Goal: Task Accomplishment & Management: Use online tool/utility

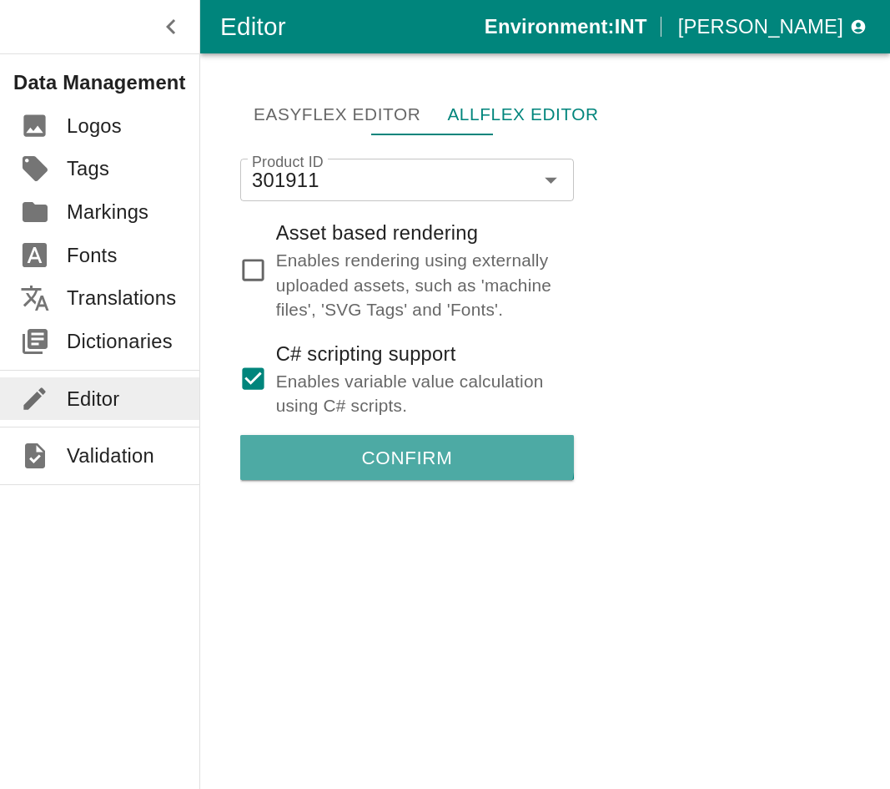
click at [386, 435] on button "Confirm" at bounding box center [407, 457] width 334 height 45
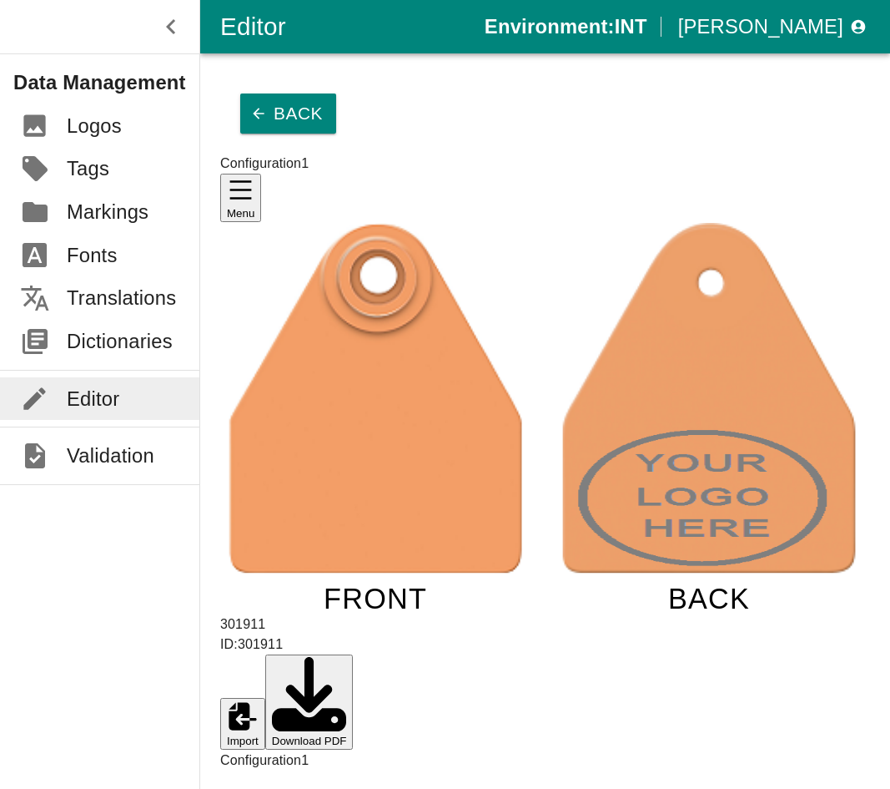
click at [511, 788] on button "Select logo" at bounding box center [476, 801] width 68 height 18
click at [320, 475] on icon "FRONT BACK" at bounding box center [545, 416] width 650 height 386
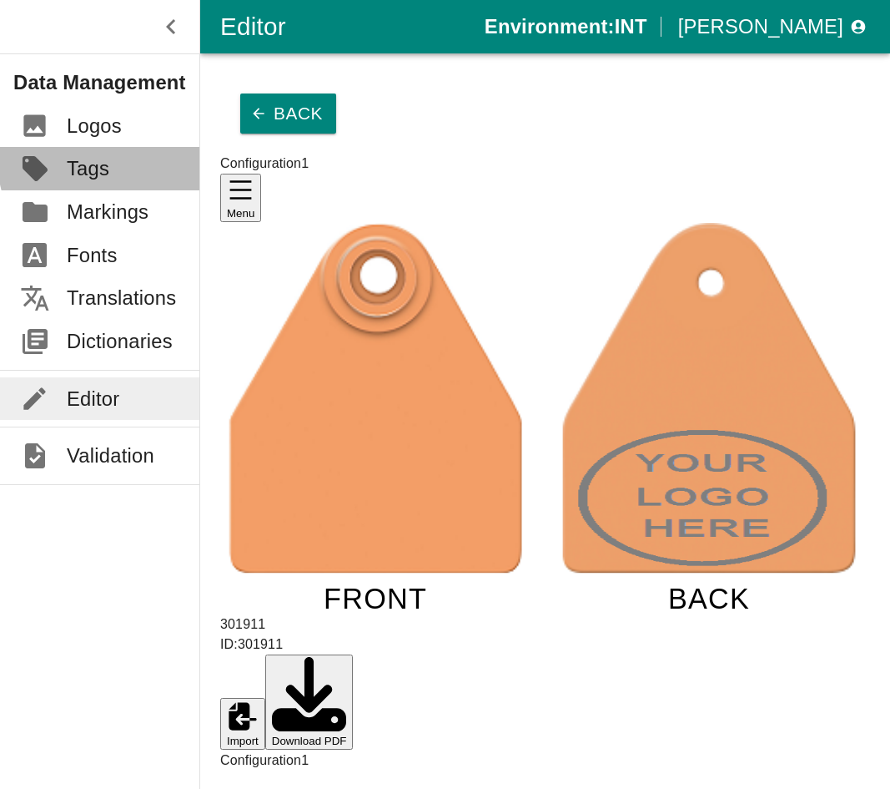
click at [115, 147] on link "Tags" at bounding box center [99, 168] width 199 height 43
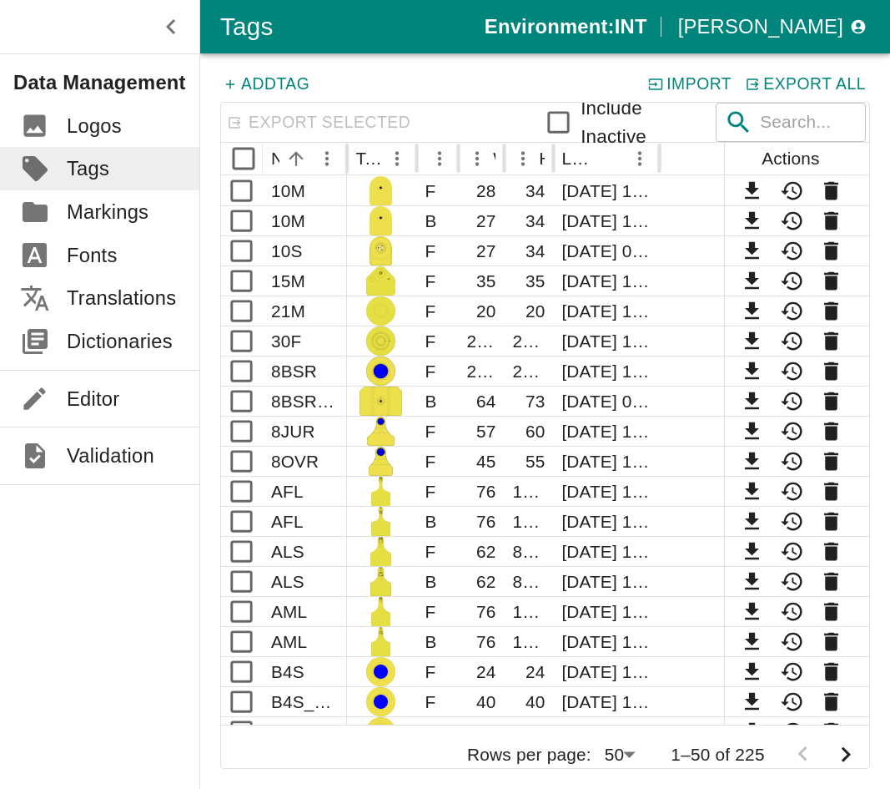
click at [738, 126] on div "​ ​" at bounding box center [791, 122] width 150 height 39
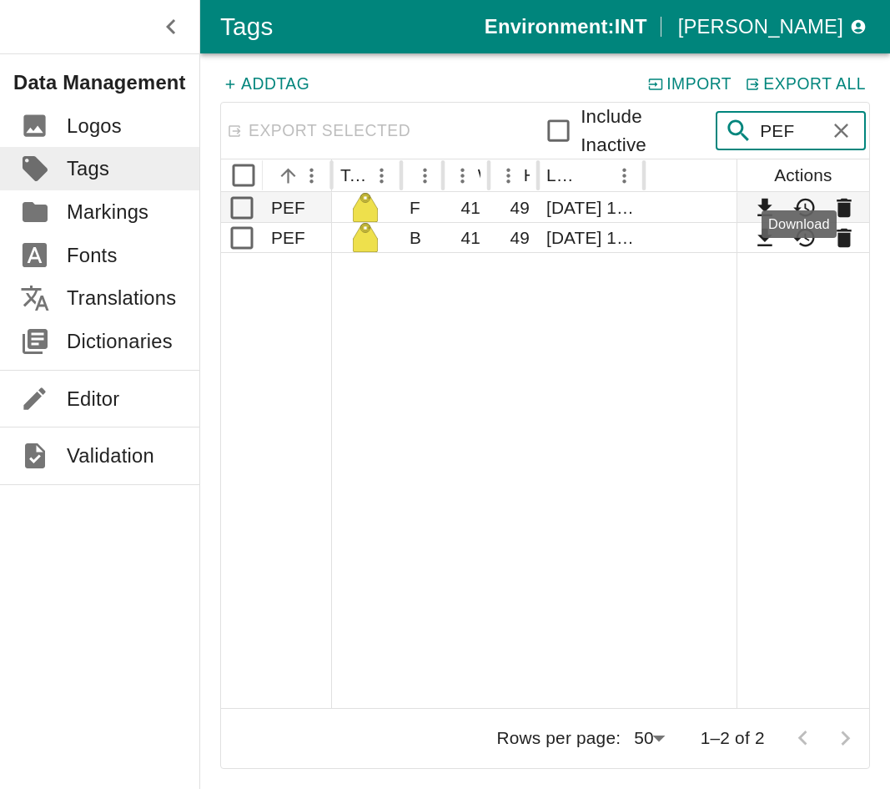
type input "PEF"
click at [772, 199] on icon "Download" at bounding box center [765, 208] width 14 height 18
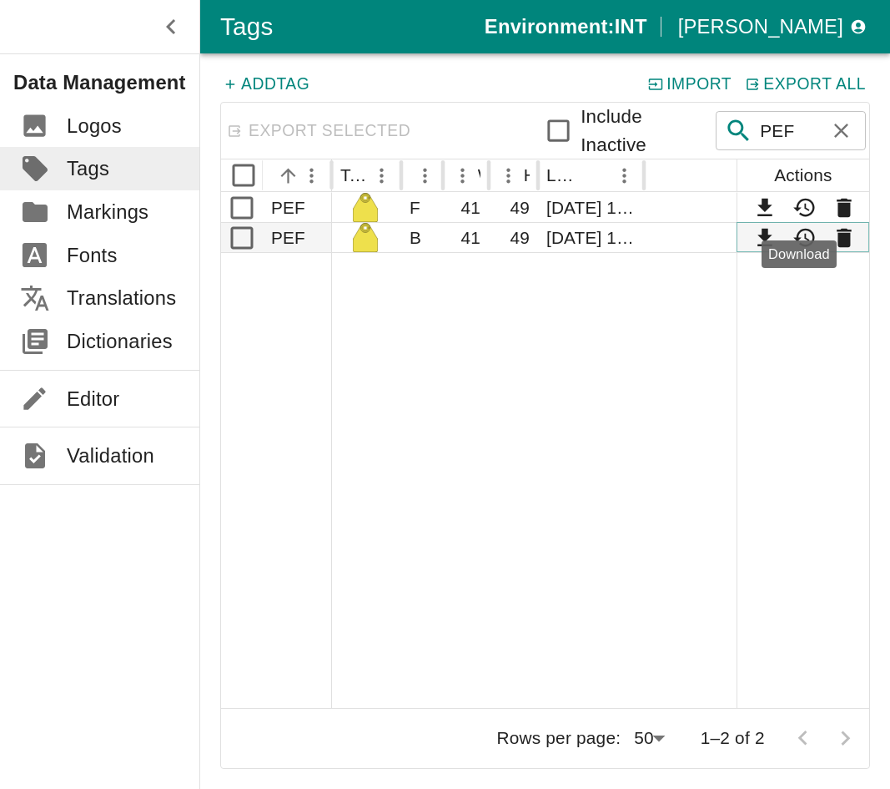
click at [772, 229] on icon "Download" at bounding box center [765, 238] width 14 height 18
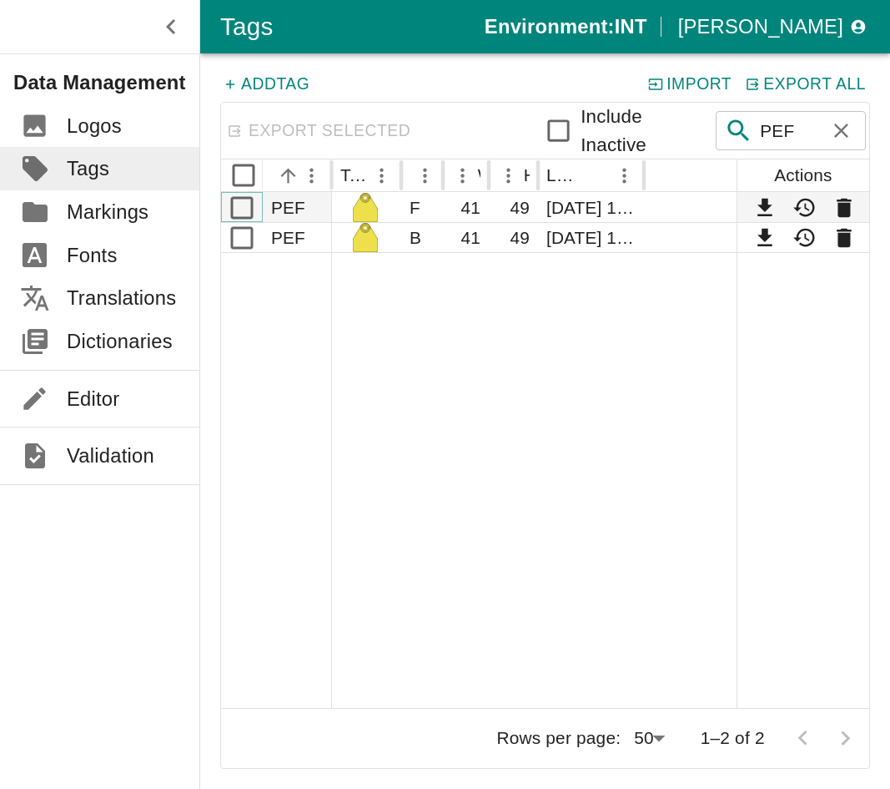
click at [246, 186] on input "Select row" at bounding box center [241, 207] width 45 height 45
checkbox input "true"
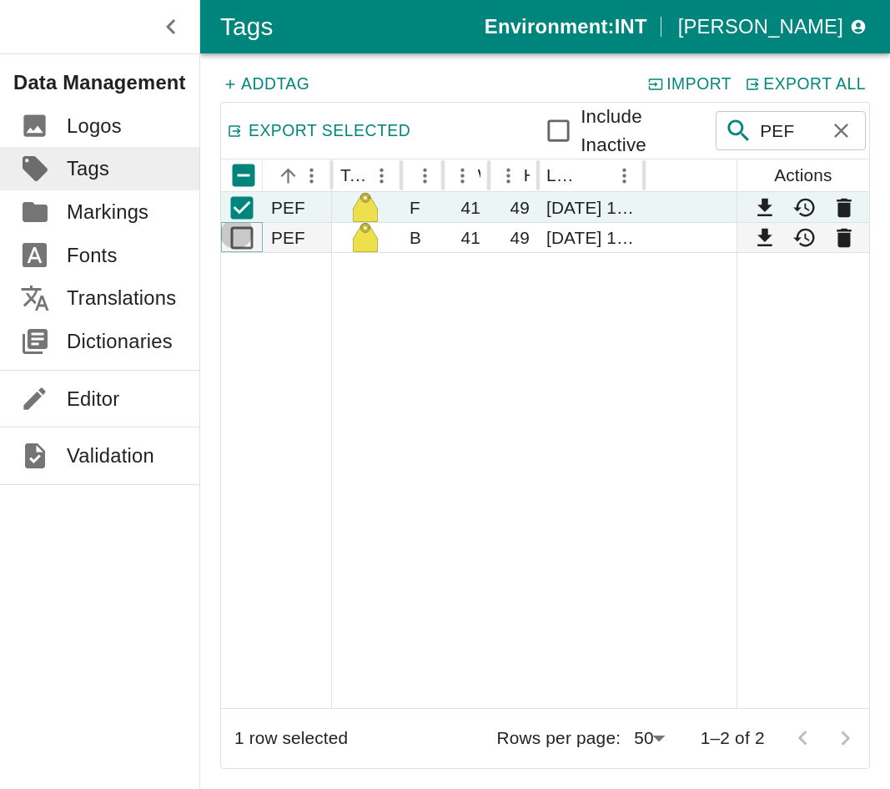
click at [247, 215] on input "Select row" at bounding box center [241, 237] width 45 height 45
checkbox input "true"
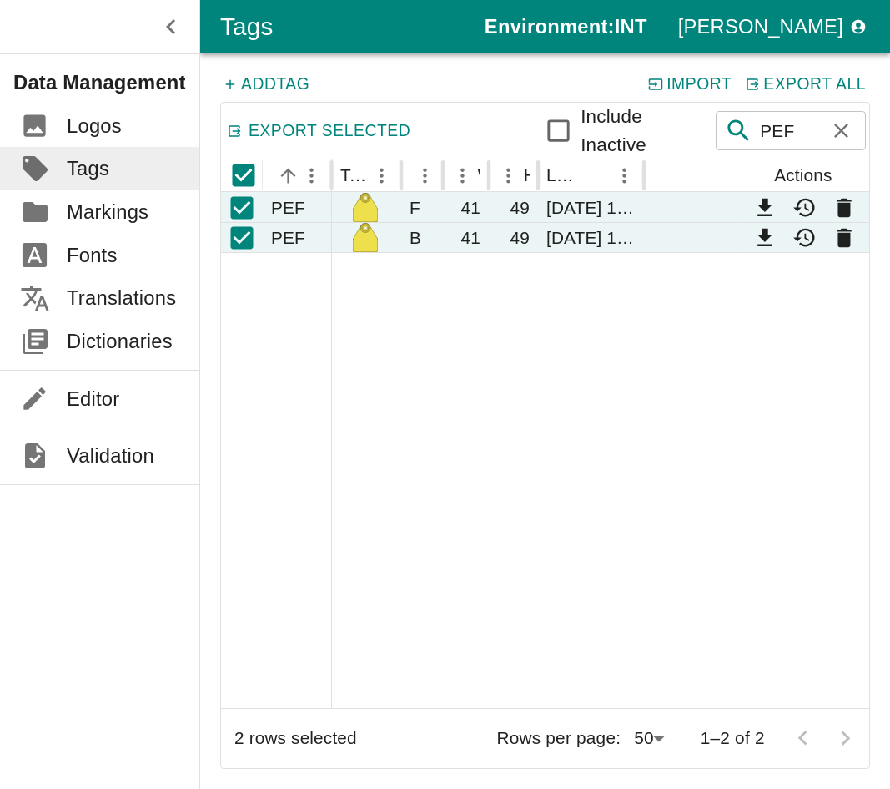
click at [839, 83] on button "Export All" at bounding box center [807, 84] width 128 height 22
click at [849, 126] on icon "button" at bounding box center [841, 130] width 25 height 25
checkbox input "false"
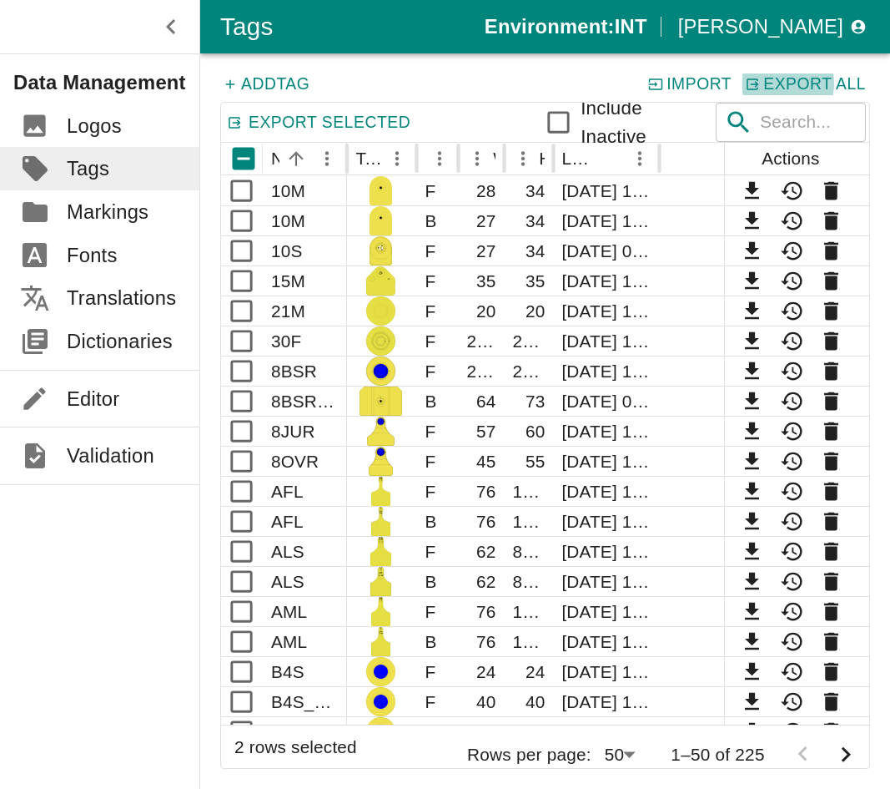
click at [801, 83] on button "Export All" at bounding box center [807, 84] width 128 height 22
click at [295, 128] on button "Export Selected" at bounding box center [319, 123] width 190 height 22
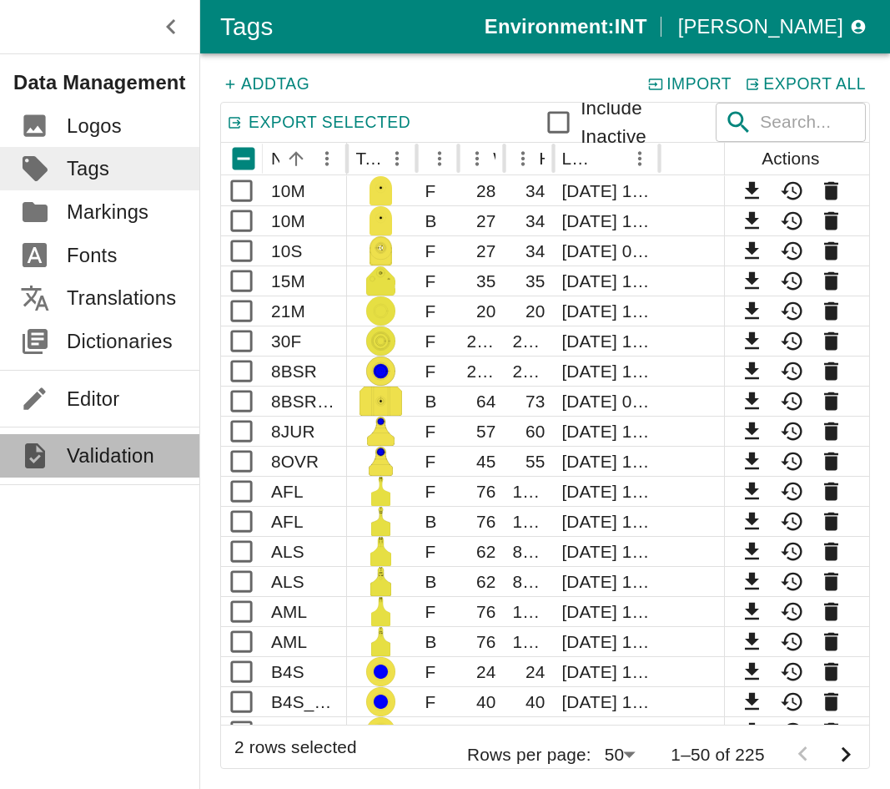
click at [77, 434] on link "Validation" at bounding box center [99, 455] width 199 height 43
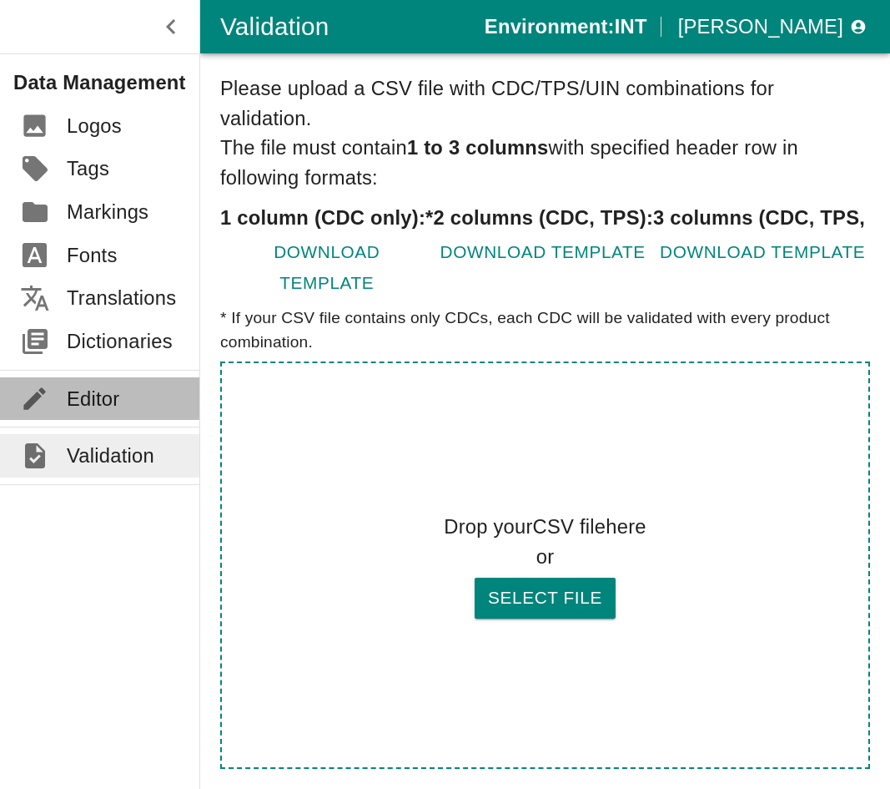
click at [80, 384] on p "Editor" at bounding box center [93, 399] width 53 height 30
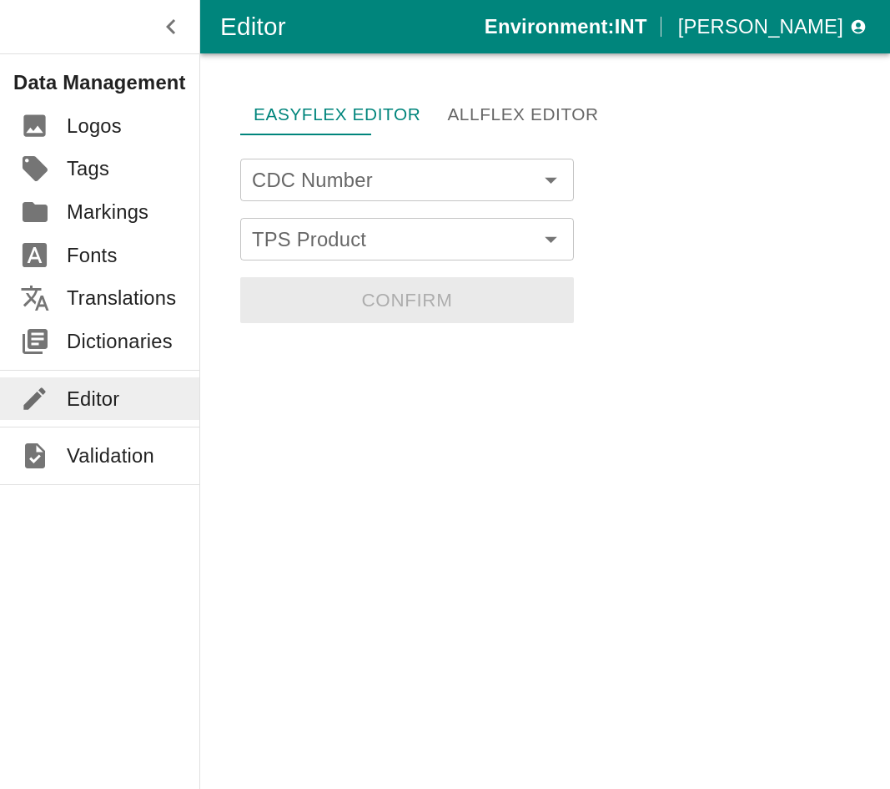
click at [434, 94] on link "Allflex Editor" at bounding box center [523, 114] width 178 height 42
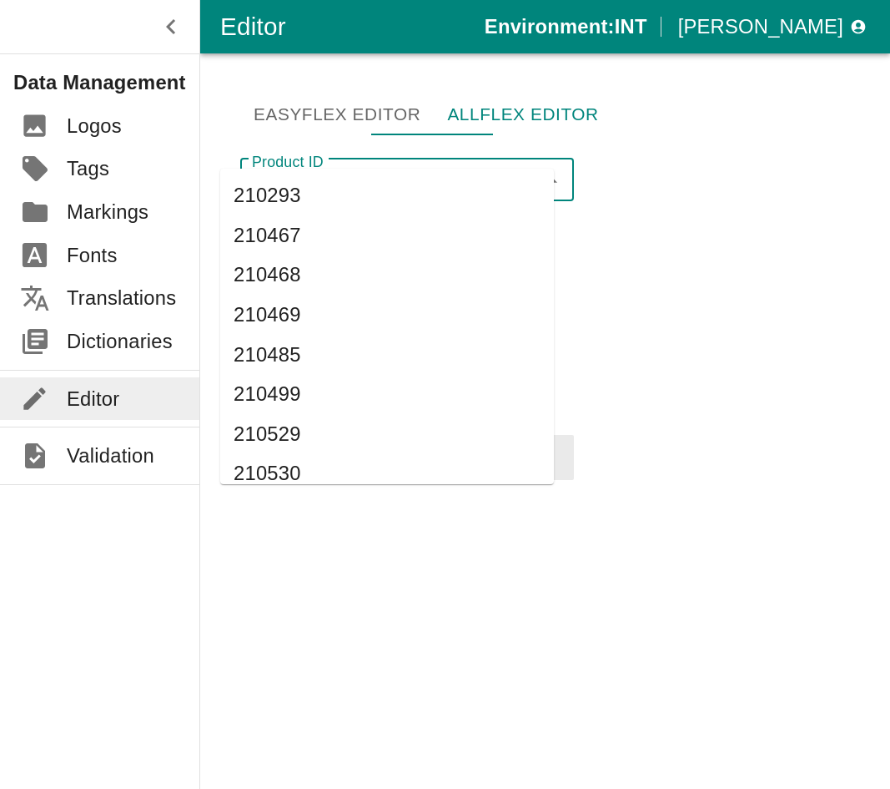
click at [373, 164] on input "Product ID" at bounding box center [382, 180] width 275 height 33
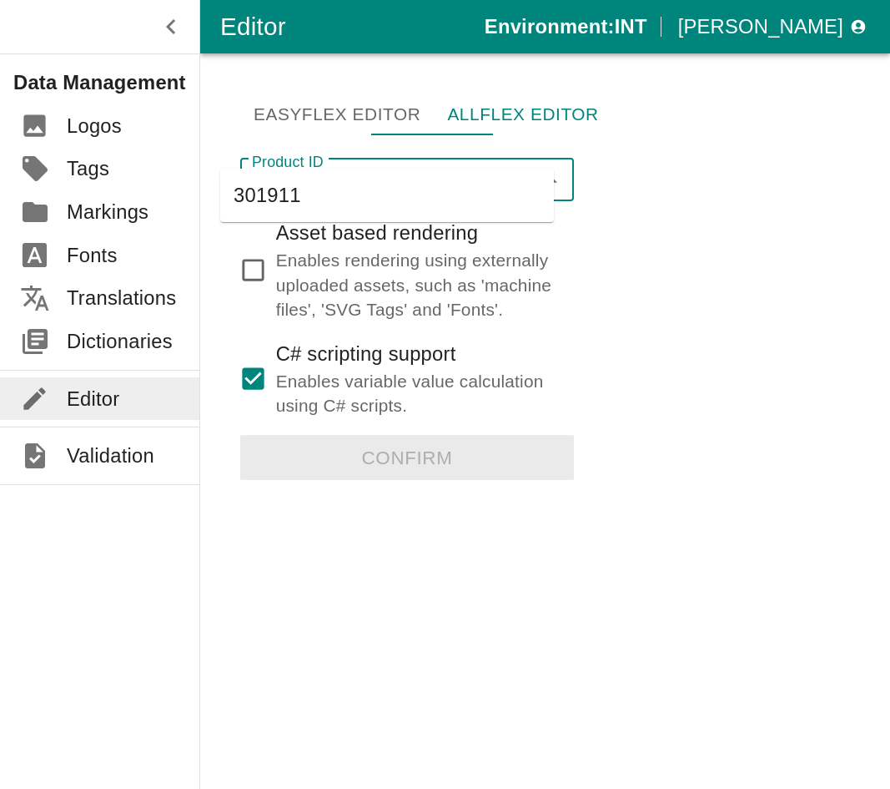
click at [294, 184] on li "301911" at bounding box center [387, 195] width 334 height 40
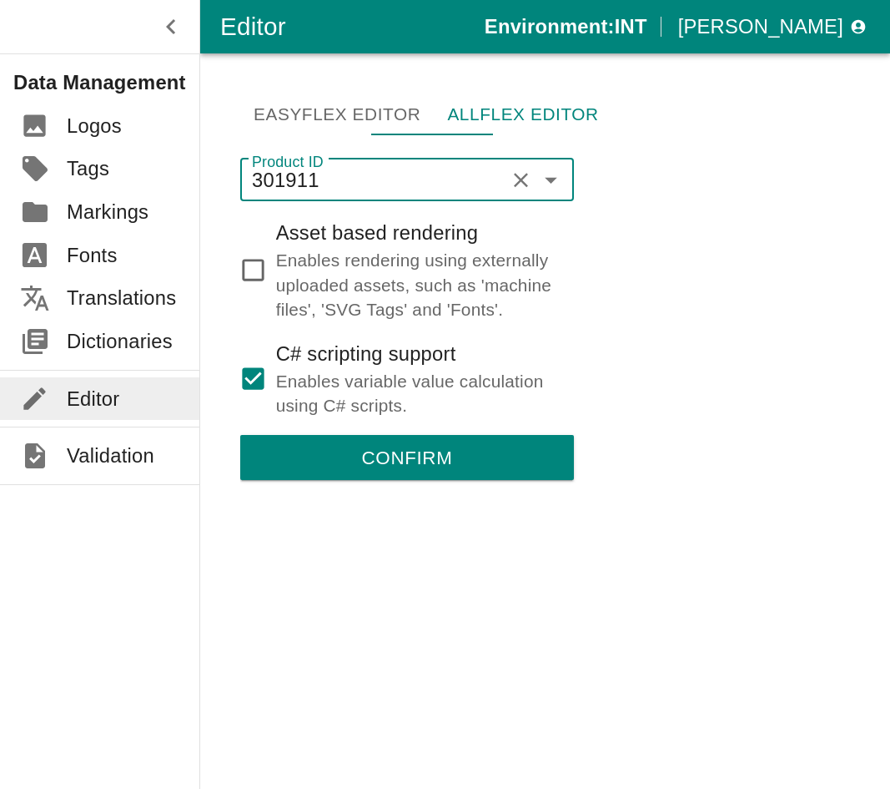
type input "301911"
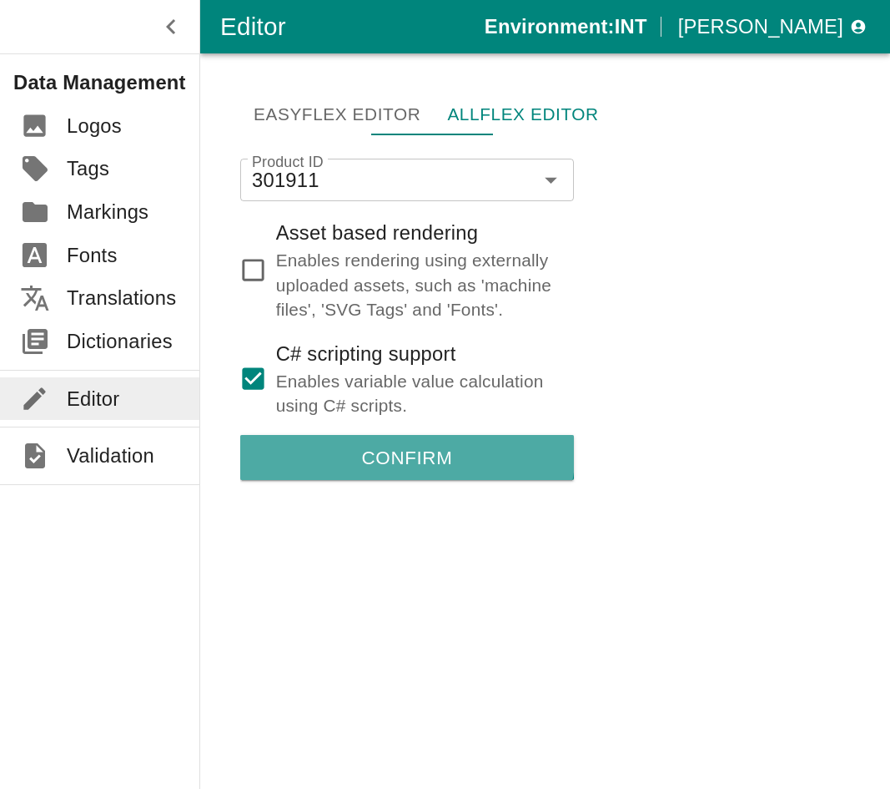
click at [373, 435] on button "Confirm" at bounding box center [407, 457] width 334 height 45
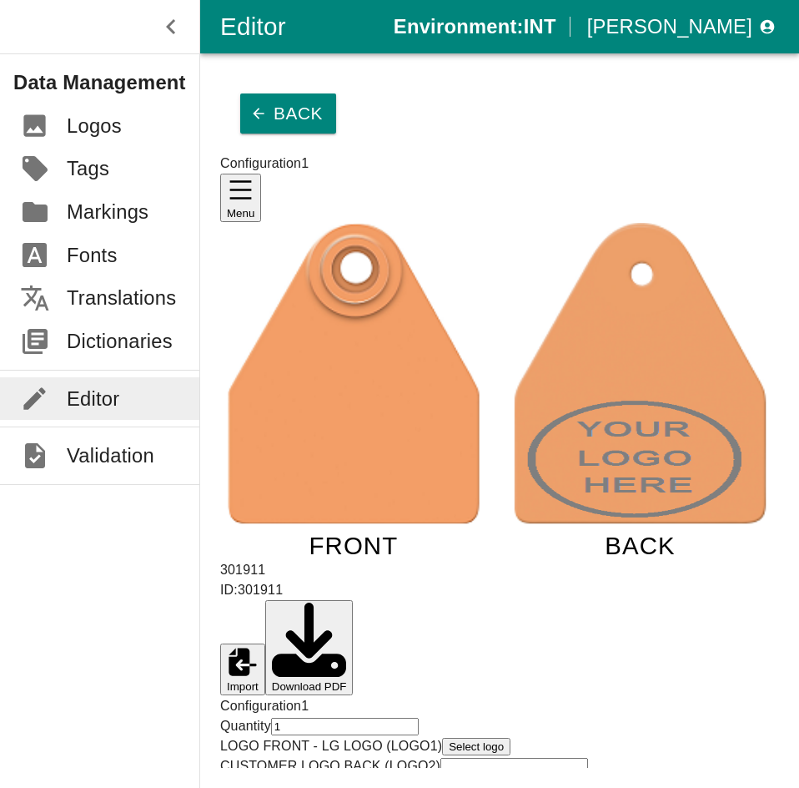
click at [394, 20] on div "Editor" at bounding box center [307, 27] width 174 height 40
click at [357, 426] on icon "FRONT BACK" at bounding box center [499, 389] width 559 height 332
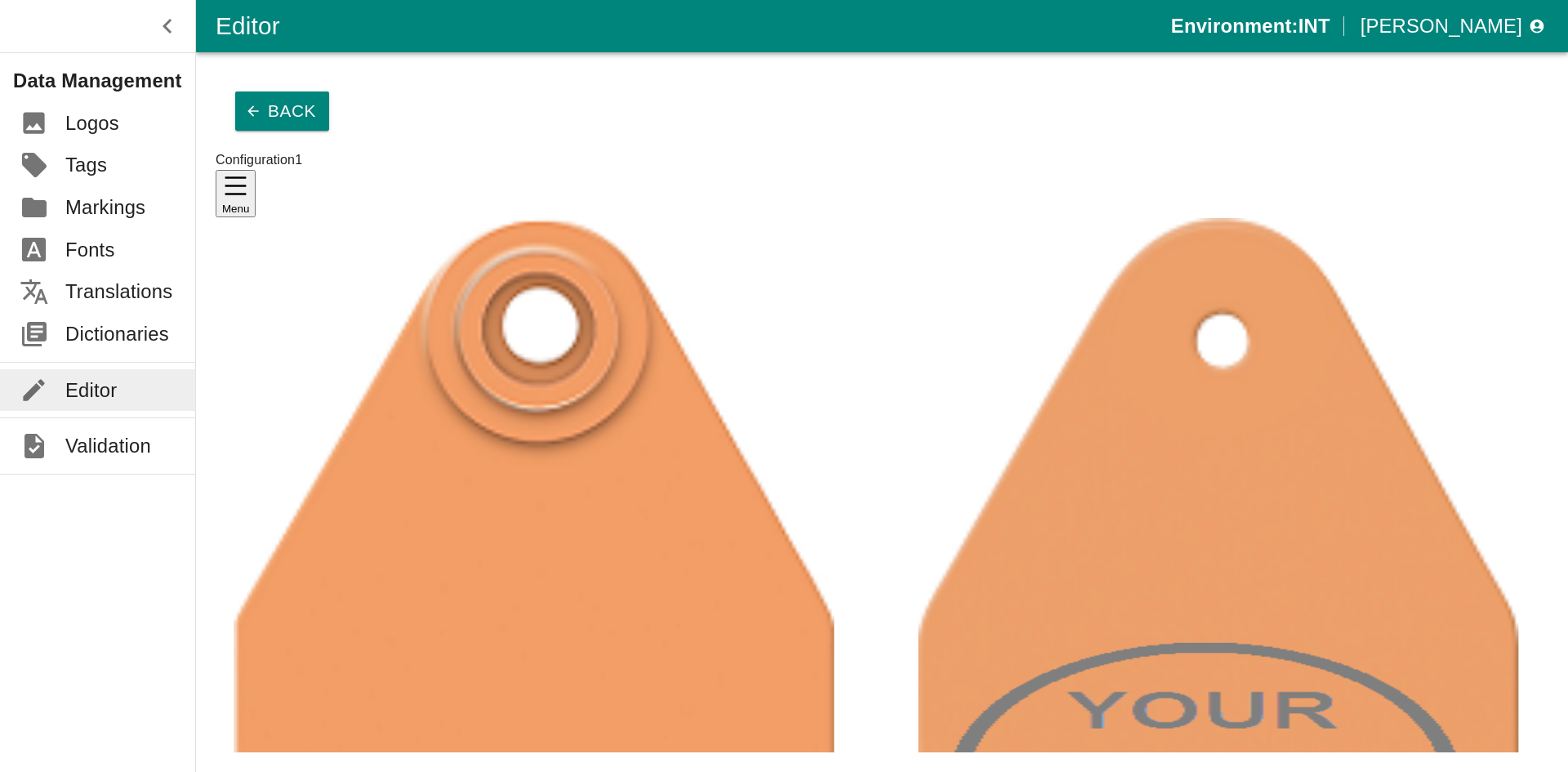
click at [871, 218] on image at bounding box center [1219, 576] width 600 height 717
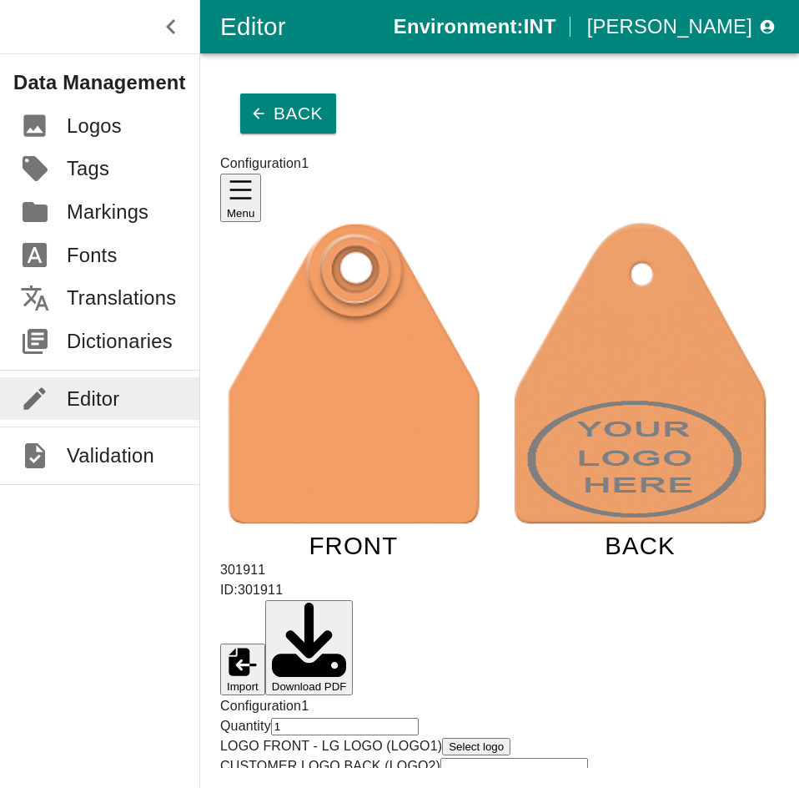
click at [300, 501] on icon "FRONT BACK" at bounding box center [499, 389] width 559 height 332
click at [141, 320] on link "Dictionaries" at bounding box center [99, 341] width 199 height 43
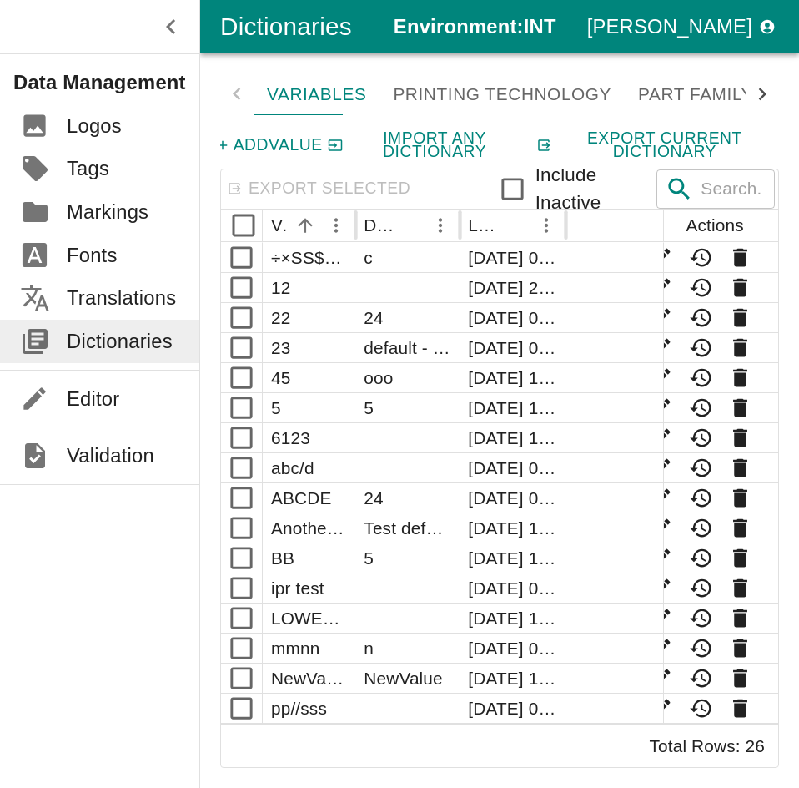
click at [244, 96] on div "Variables Printing Technology Part Family Colors Animal Number aliases Quantity…" at bounding box center [499, 94] width 559 height 42
click at [764, 90] on icon at bounding box center [762, 94] width 25 height 25
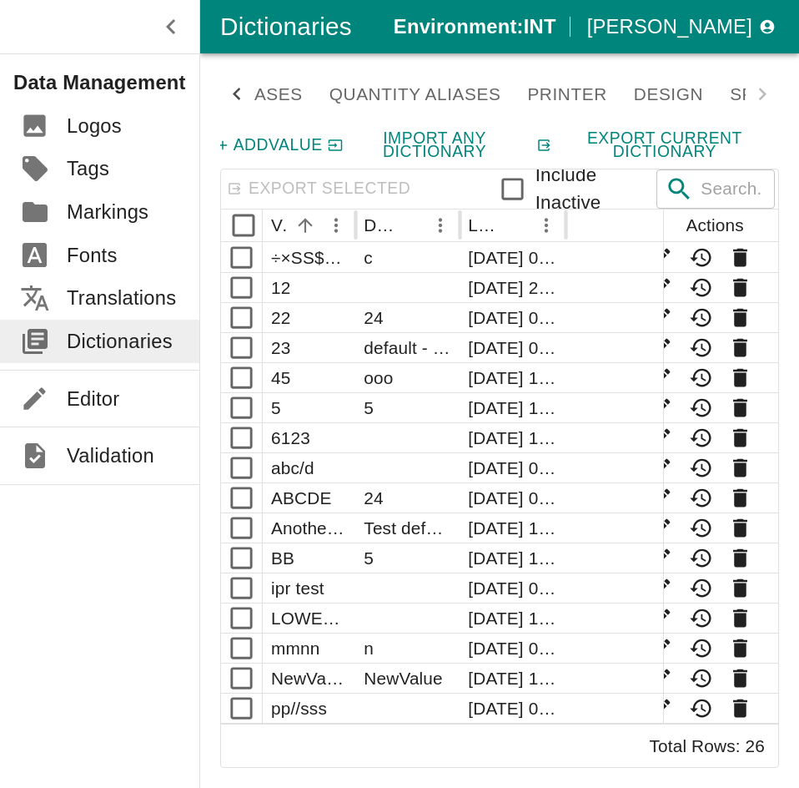
click at [764, 90] on div "Variables Printing Technology Part Family Colors Animal Number aliases Quantity…" at bounding box center [499, 94] width 559 height 42
